Goal: Check status: Check status

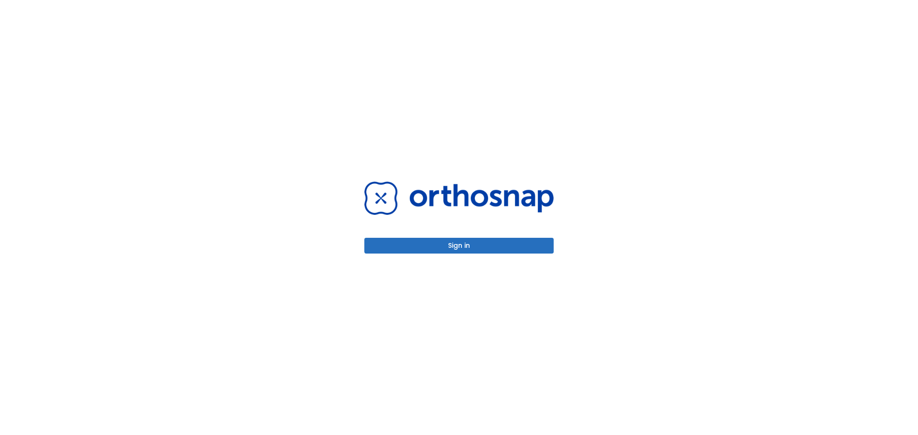
click at [471, 245] on button "Sign in" at bounding box center [458, 246] width 189 height 16
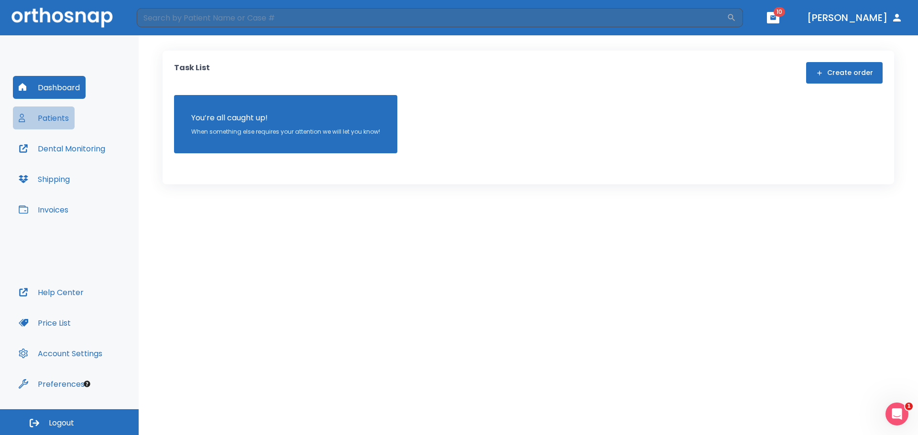
click at [51, 117] on button "Patients" at bounding box center [44, 118] width 62 height 23
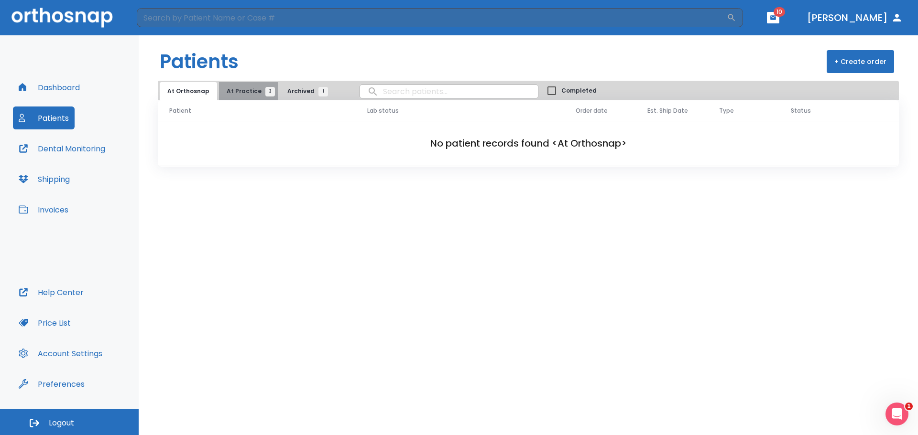
click at [249, 97] on button "At Practice 3" at bounding box center [248, 91] width 59 height 18
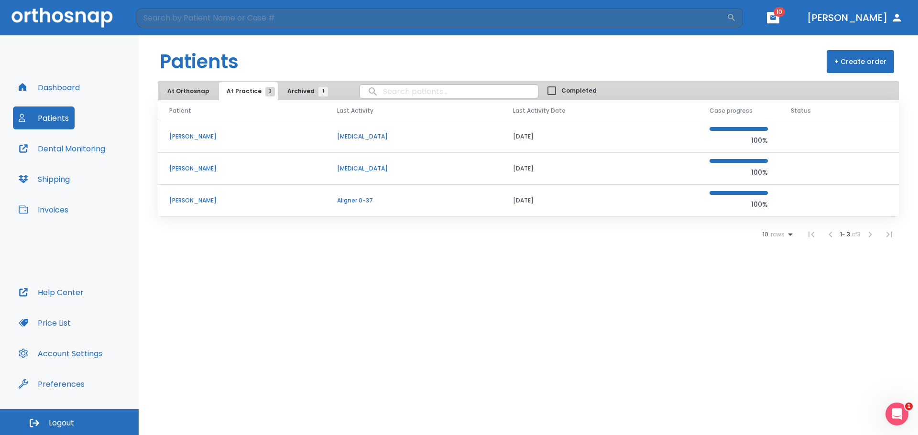
click at [298, 90] on span "Archived 1" at bounding box center [305, 91] width 36 height 9
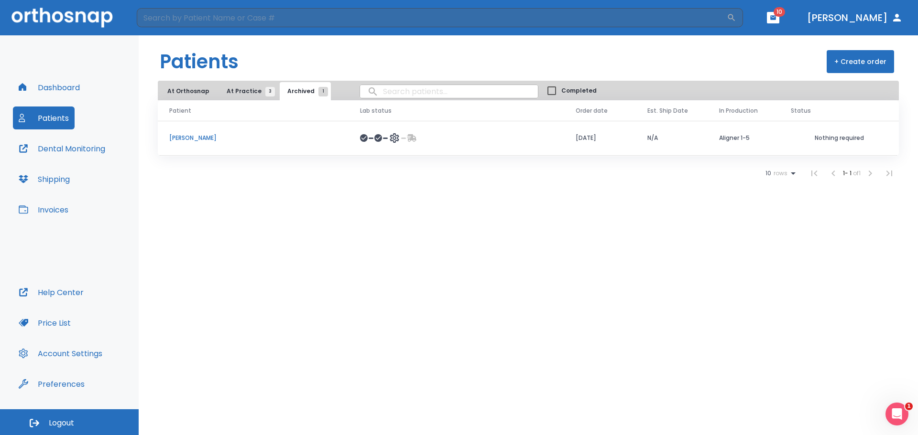
click at [247, 86] on button "At Practice 3" at bounding box center [248, 91] width 59 height 18
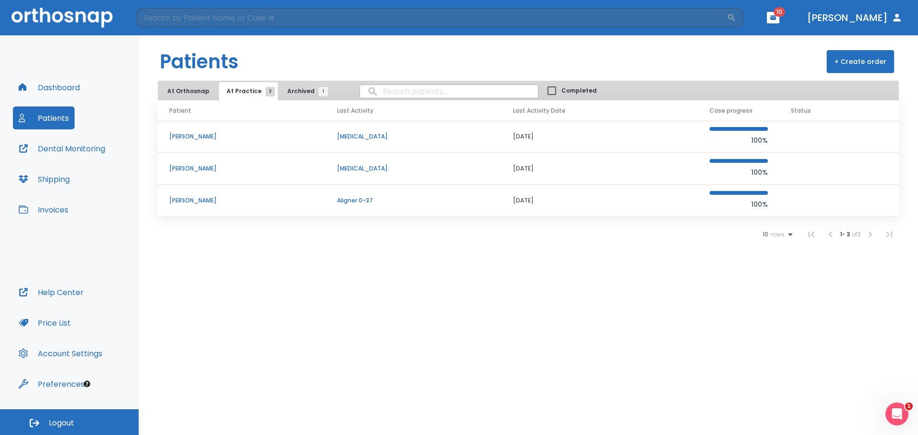
click at [207, 203] on p "[PERSON_NAME]" at bounding box center [241, 200] width 145 height 9
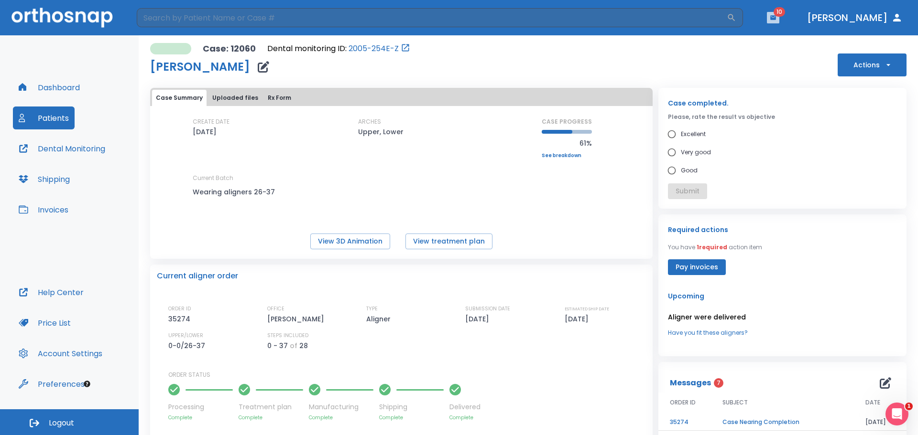
click at [779, 20] on button "button" at bounding box center [773, 17] width 12 height 11
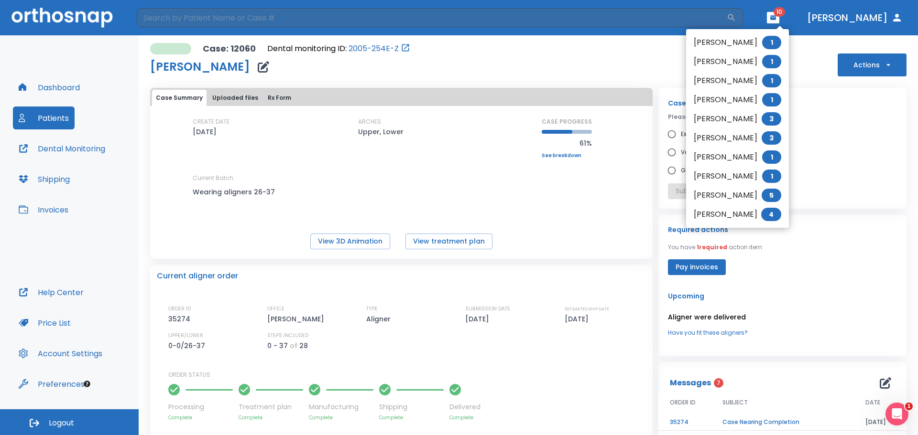
click at [728, 93] on li "[PERSON_NAME] 1" at bounding box center [737, 99] width 103 height 19
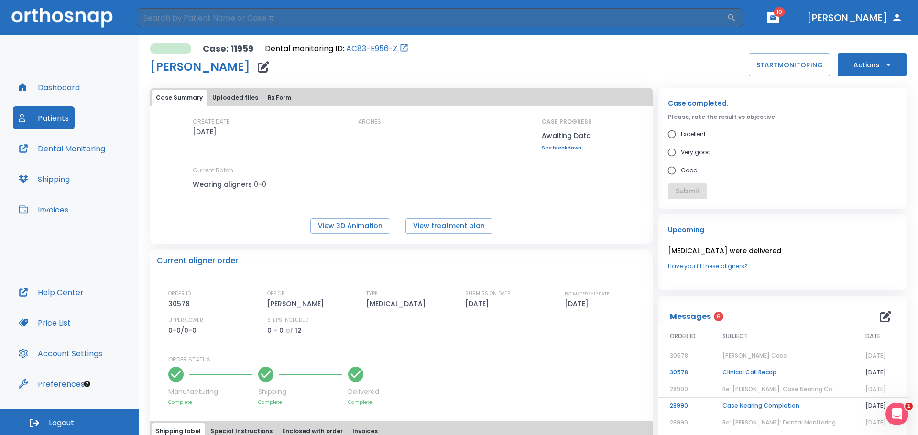
click at [779, 17] on button "button" at bounding box center [773, 17] width 12 height 11
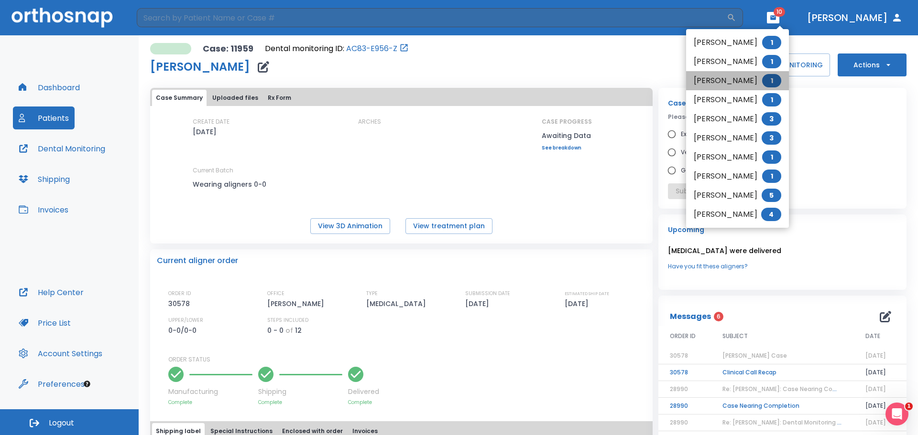
click at [737, 85] on li "[PERSON_NAME] 1" at bounding box center [737, 80] width 103 height 19
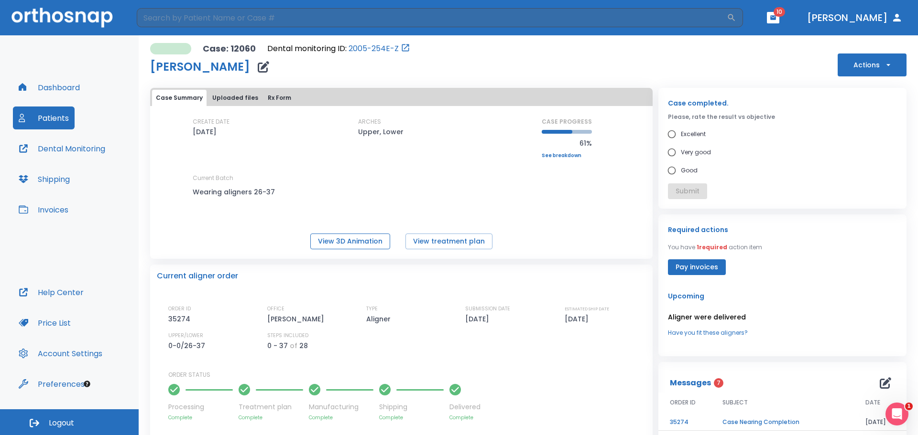
click at [379, 239] on button "View 3D Animation" at bounding box center [350, 242] width 80 height 16
